Goal: Check status

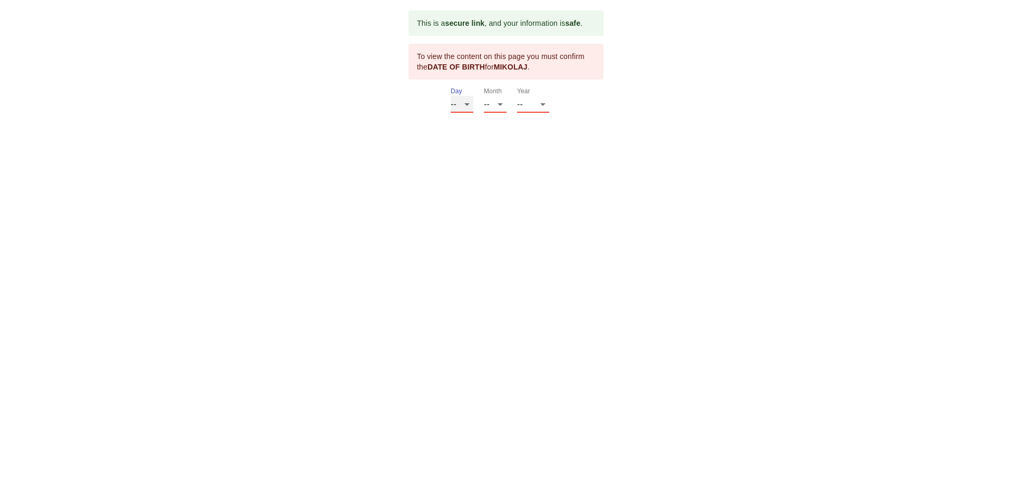
click at [467, 106] on select "-- 01 02 03 04 05 06 07 08 09 10 11 12 13 14 15 16 17 18 19 20 21 22 23 24 25 2…" at bounding box center [462, 104] width 23 height 17
click at [472, 103] on select "-- 01 02 03 04 05 06 07 08 09 10 11 12 13 14 15 16 17 18 19 20 21 22 23 24 25 2…" at bounding box center [462, 104] width 23 height 17
select select "23"
click at [451, 96] on select "-- 01 02 03 04 05 06 07 08 09 10 11 12 13 14 15 16 17 18 19 20 21 22 23 24 25 2…" at bounding box center [462, 104] width 23 height 17
click at [503, 103] on select "-- 01 02 03 04 05 06 07 08 09 10 11 12" at bounding box center [495, 104] width 23 height 17
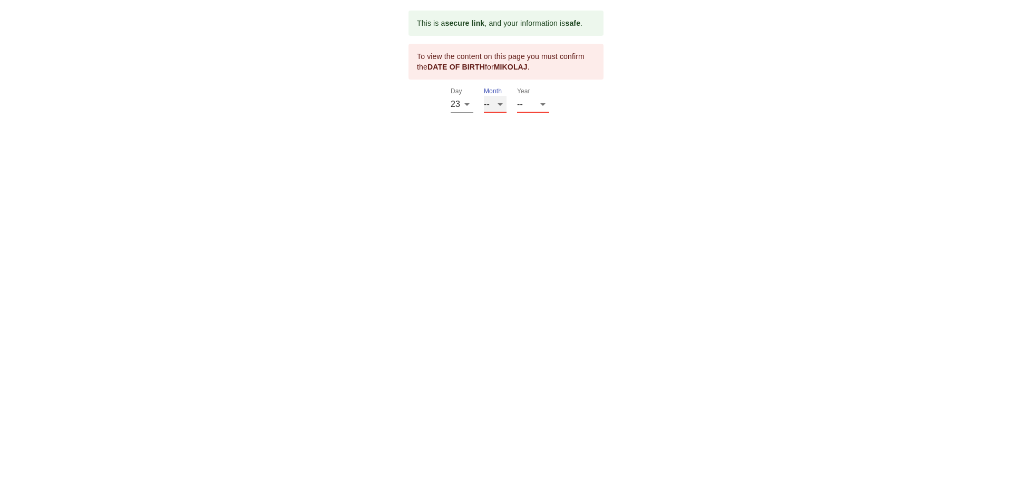
select select "08"
click at [484, 96] on select "-- 01 02 03 04 05 06 07 08 09 10 11 12" at bounding box center [495, 104] width 23 height 17
click at [541, 102] on select "-- 2025 2024 2023 2022 2021 2020 2019 2018 2017 2016 2015 2014 2013 2012 2011 2…" at bounding box center [533, 104] width 32 height 17
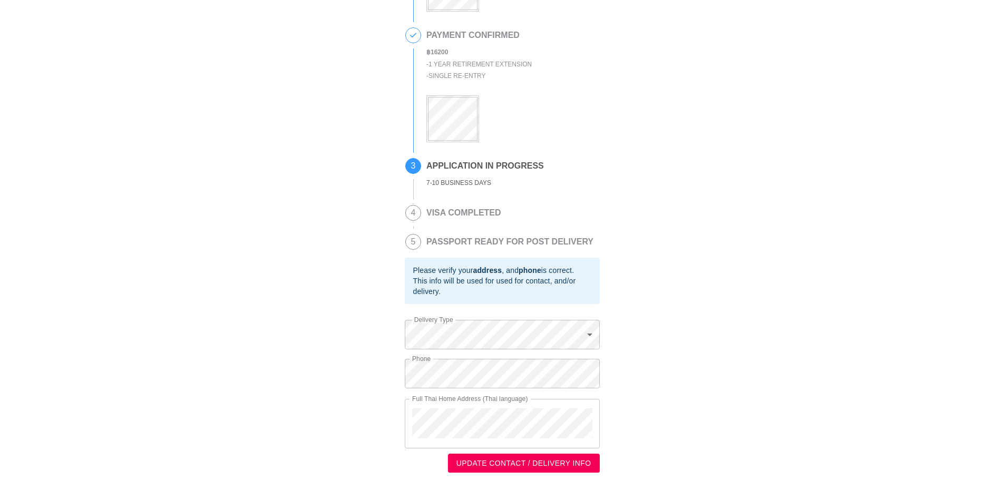
scroll to position [128, 0]
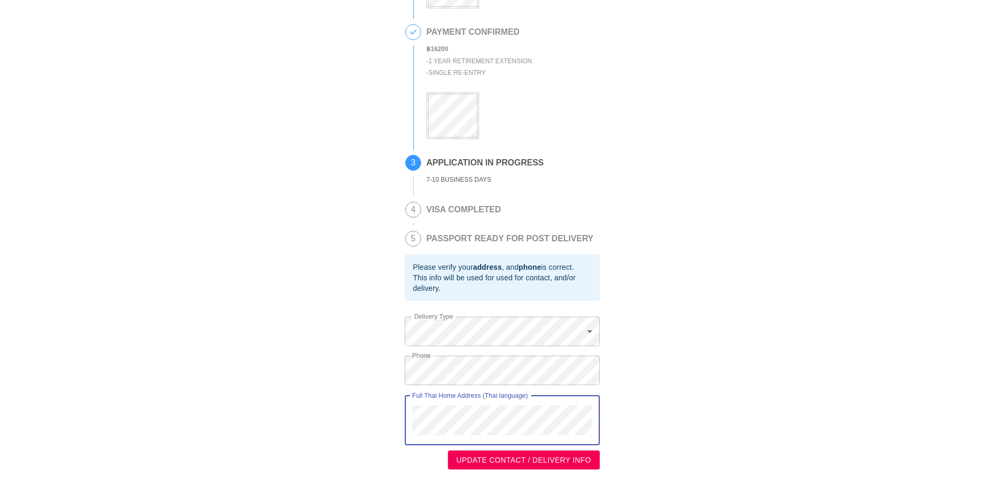
click at [288, 343] on div "This is a secure link , and your information is safe . 1 PASSPORT RECEIVED [PER…" at bounding box center [502, 180] width 983 height 579
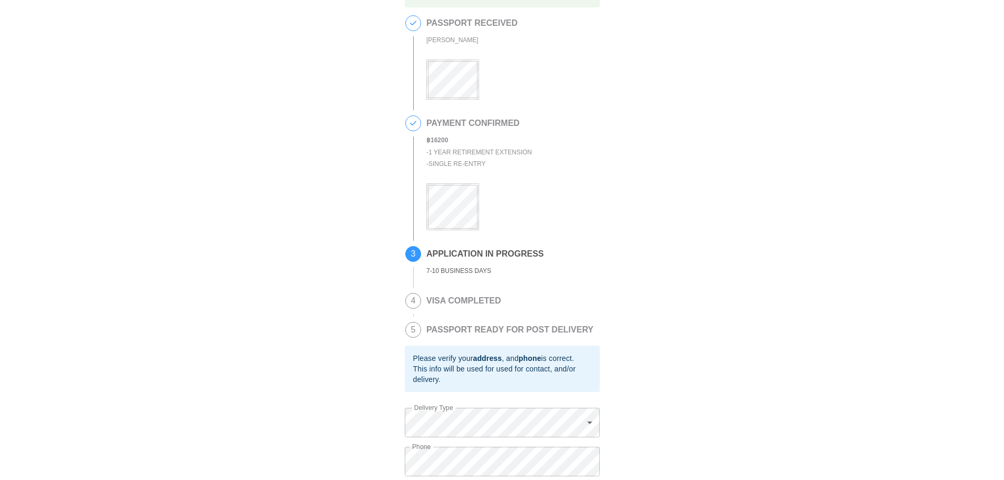
scroll to position [0, 0]
